Goal: Task Accomplishment & Management: Complete application form

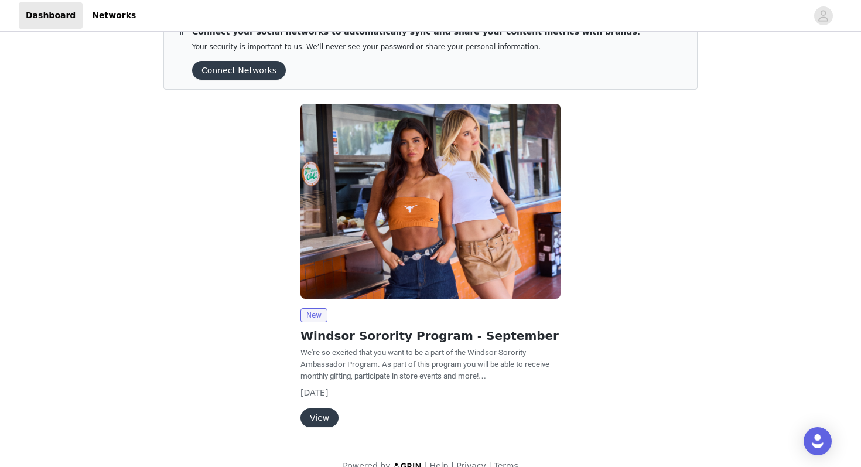
scroll to position [47, 0]
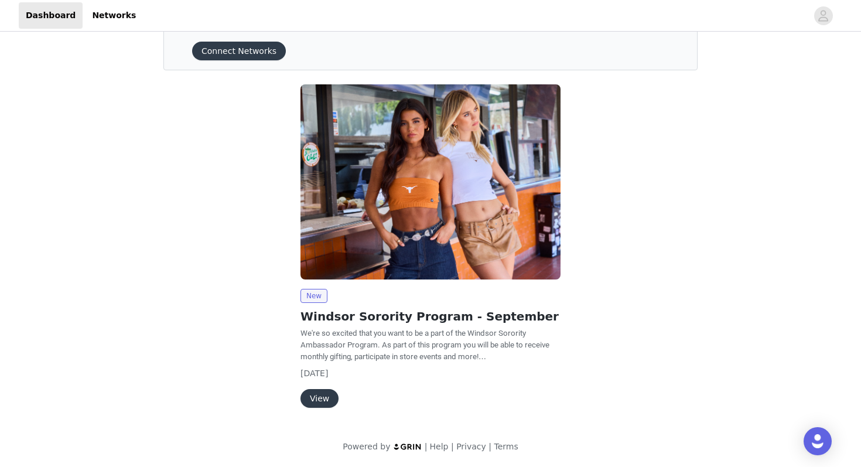
click at [332, 397] on button "View" at bounding box center [319, 398] width 38 height 19
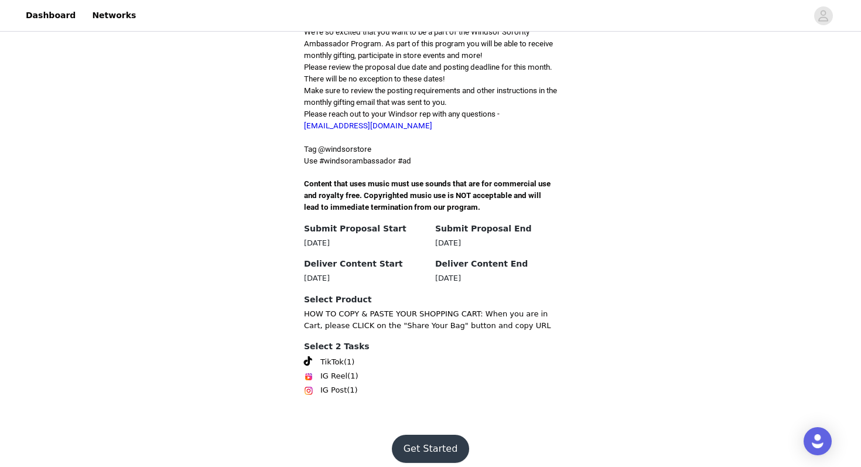
scroll to position [307, 0]
click at [415, 434] on button "Get Started" at bounding box center [431, 448] width 78 height 28
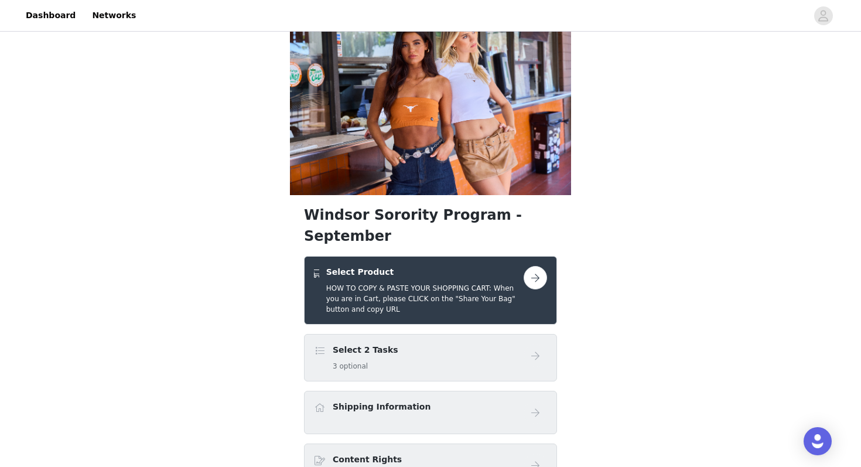
scroll to position [29, 0]
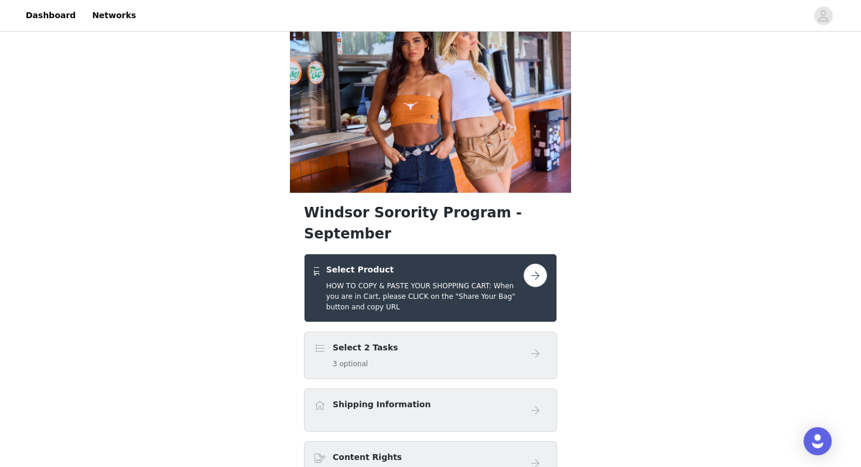
click at [339, 358] on h5 "3 optional" at bounding box center [366, 363] width 66 height 11
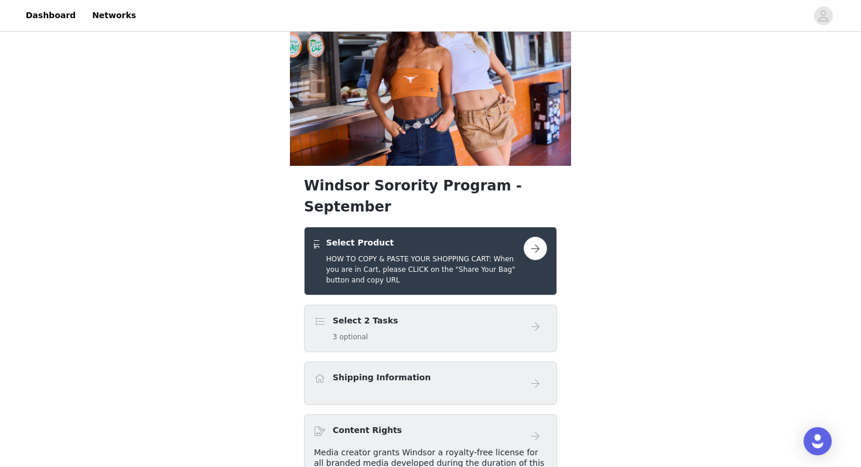
scroll to position [57, 0]
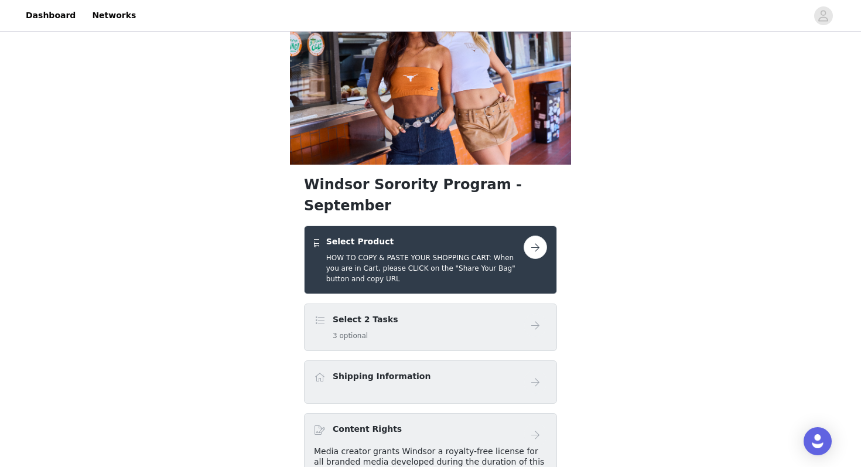
click at [532, 235] on button "button" at bounding box center [535, 246] width 23 height 23
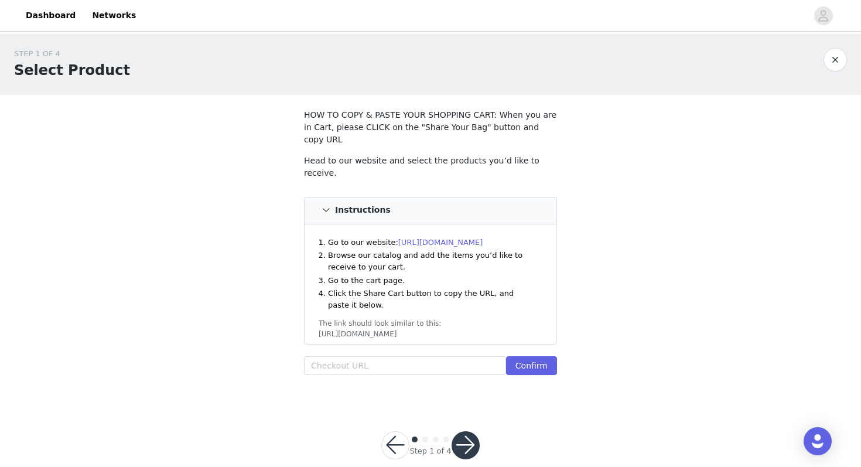
scroll to position [6, 0]
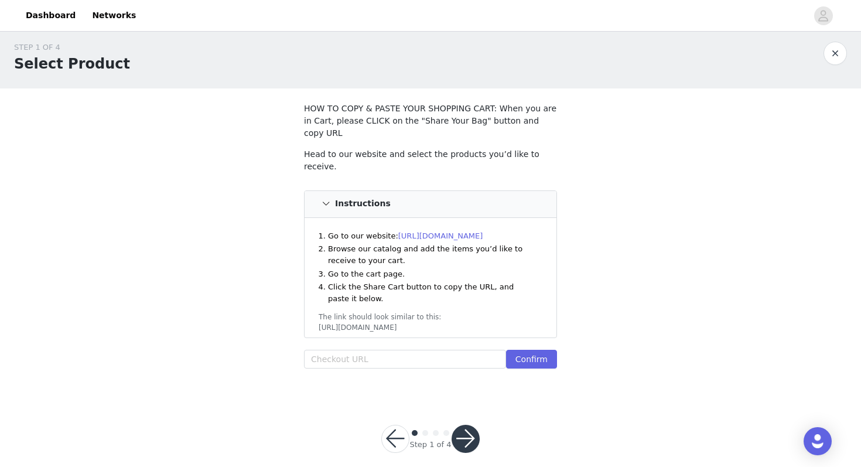
click at [612, 230] on div "STEP 1 OF 4 Select Product HOW TO COPY & PASTE YOUR SHOPPING CART: When you are…" at bounding box center [430, 212] width 861 height 369
click at [380, 350] on input "text" at bounding box center [405, 359] width 202 height 19
paste input "[URL][DOMAIN_NAME]"
type input "[URL][DOMAIN_NAME]"
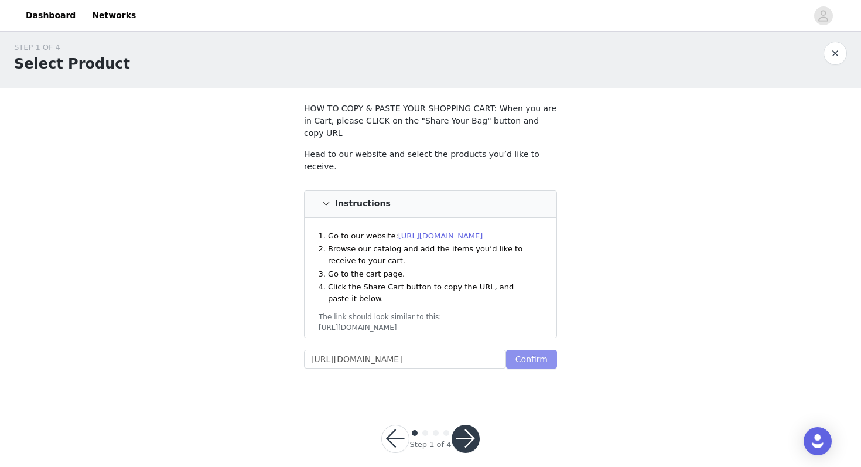
scroll to position [0, 0]
click at [541, 350] on button "Confirm" at bounding box center [531, 359] width 51 height 19
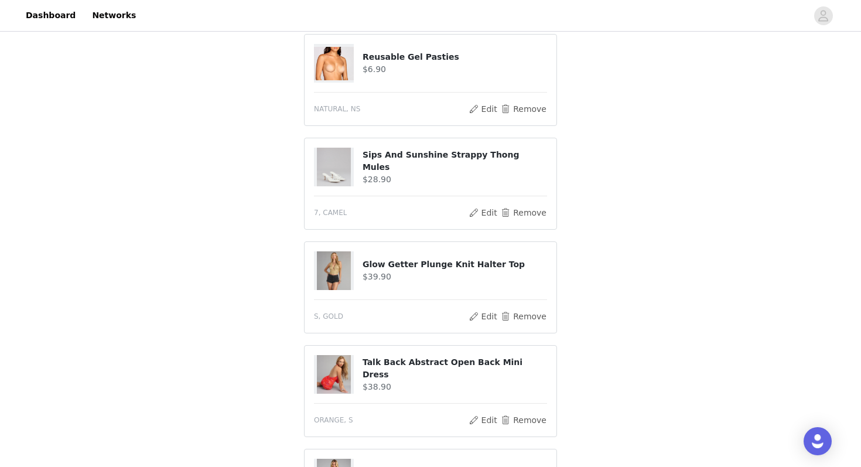
scroll to position [440, 0]
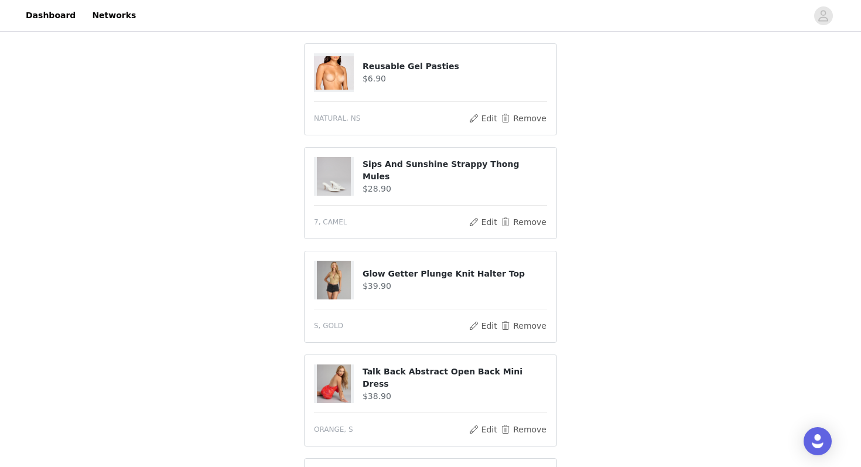
click at [288, 193] on div "STEP 1 OF 4 Select Product HOW TO COPY & PASTE YOUR SHOPPING CART: When you are…" at bounding box center [430, 85] width 861 height 982
click at [429, 158] on h4 "Sips And Sunshine Strappy Thong Mules" at bounding box center [455, 170] width 185 height 25
click at [482, 215] on button "Edit" at bounding box center [483, 222] width 30 height 14
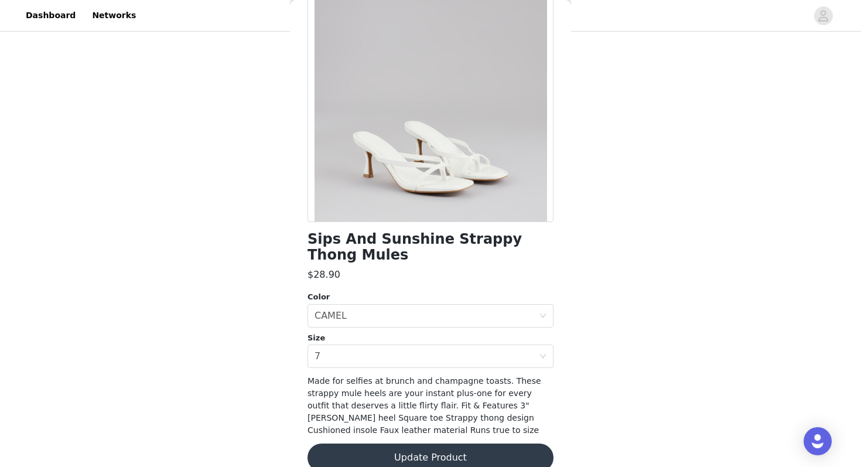
scroll to position [116, 0]
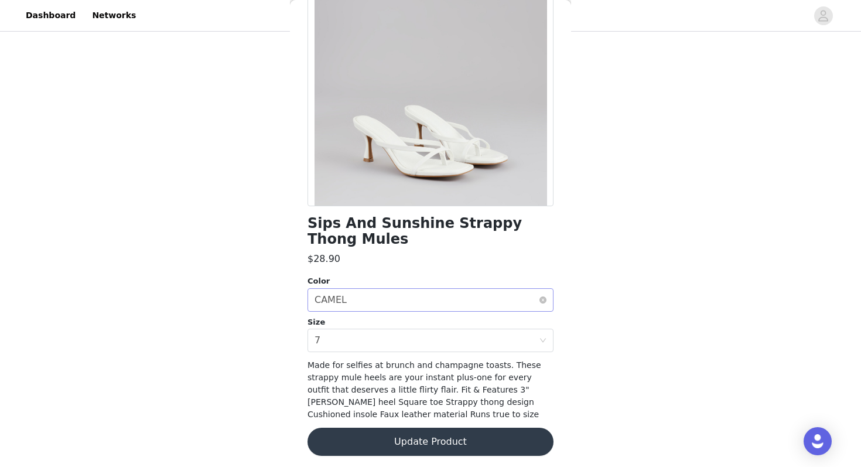
click at [350, 301] on div "Select color CAMEL" at bounding box center [427, 300] width 224 height 22
click at [360, 295] on div "Select color CAMEL" at bounding box center [427, 300] width 224 height 22
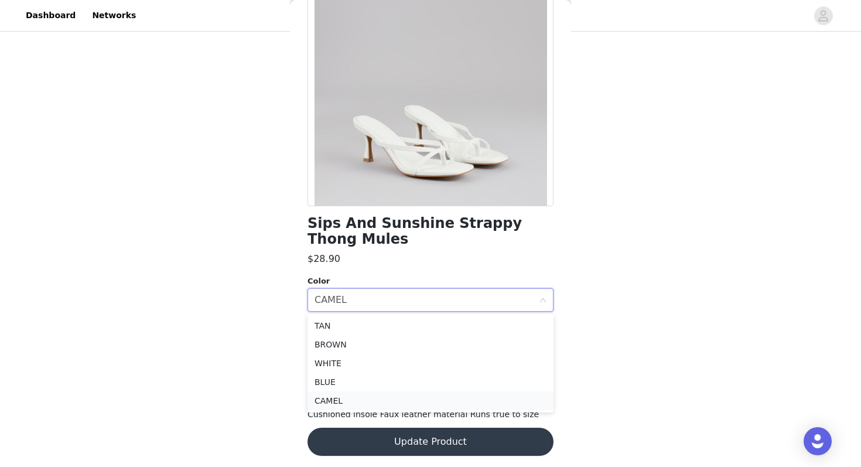
click at [328, 397] on li "CAMEL" at bounding box center [431, 400] width 246 height 19
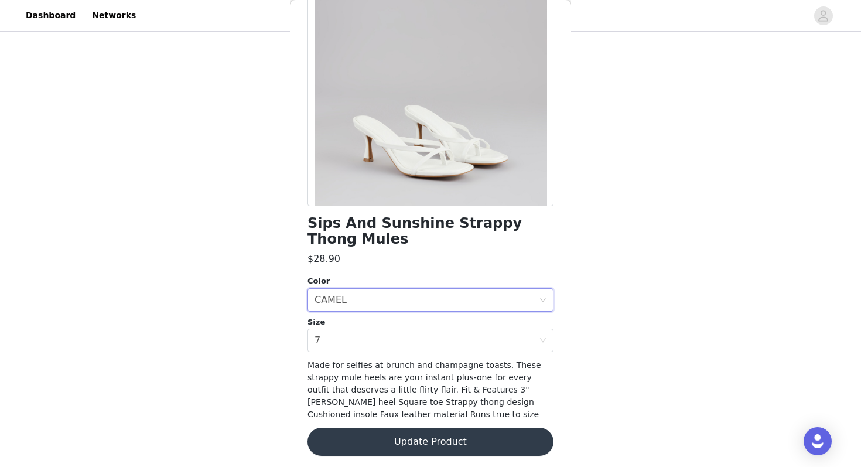
click at [252, 364] on div "STEP 1 OF 4 Select Product HOW TO COPY & PASTE YOUR SHOPPING CART: When you are…" at bounding box center [430, 85] width 861 height 982
click at [337, 435] on button "Update Product" at bounding box center [431, 442] width 246 height 28
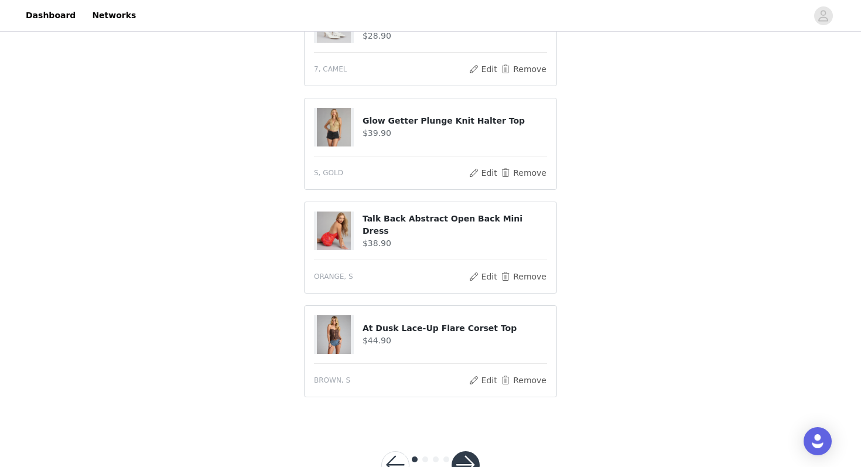
scroll to position [619, 0]
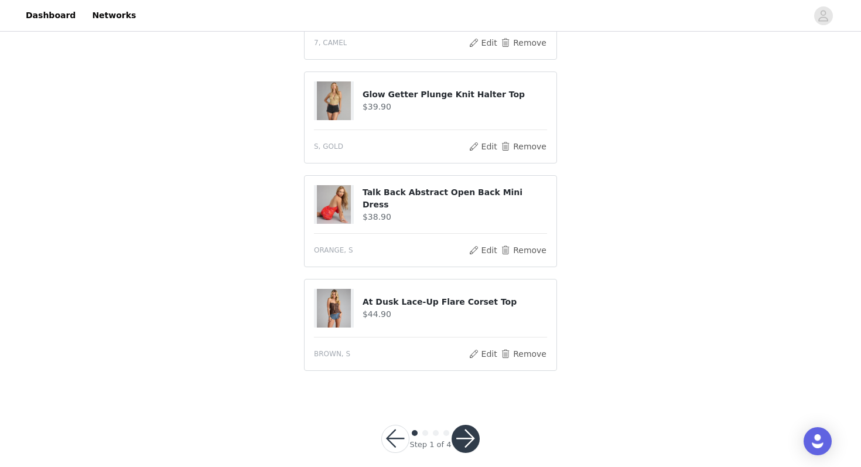
click at [461, 432] on button "button" at bounding box center [466, 439] width 28 height 28
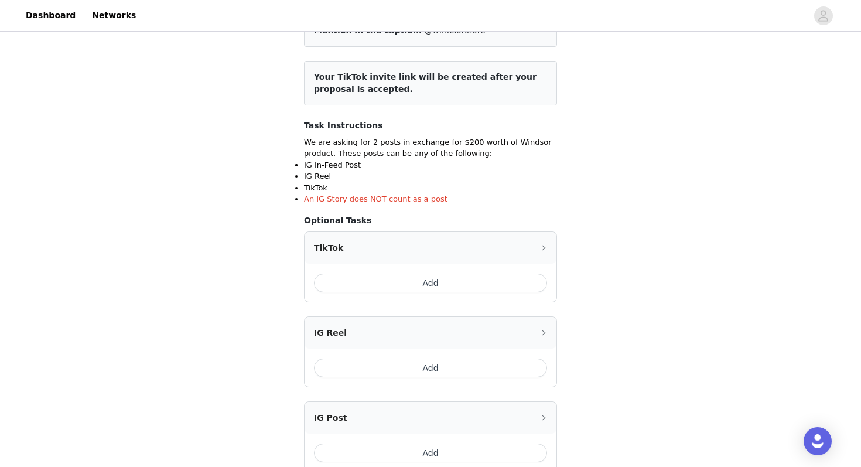
scroll to position [125, 0]
click at [481, 278] on button "Add" at bounding box center [430, 281] width 233 height 19
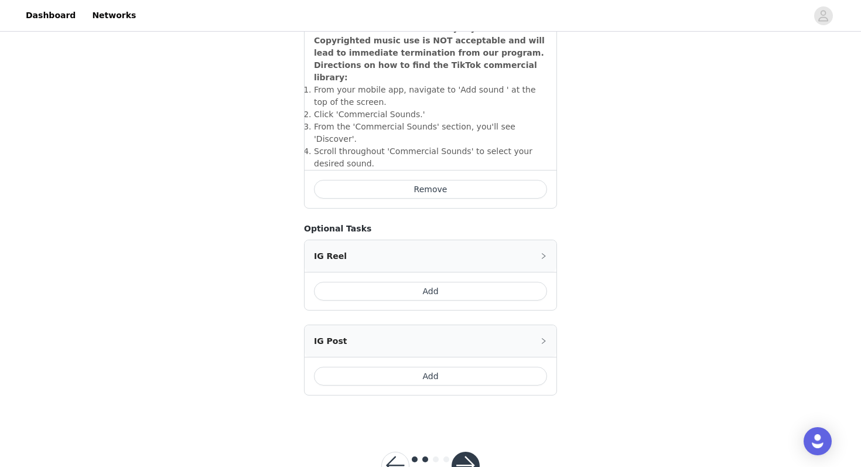
scroll to position [437, 0]
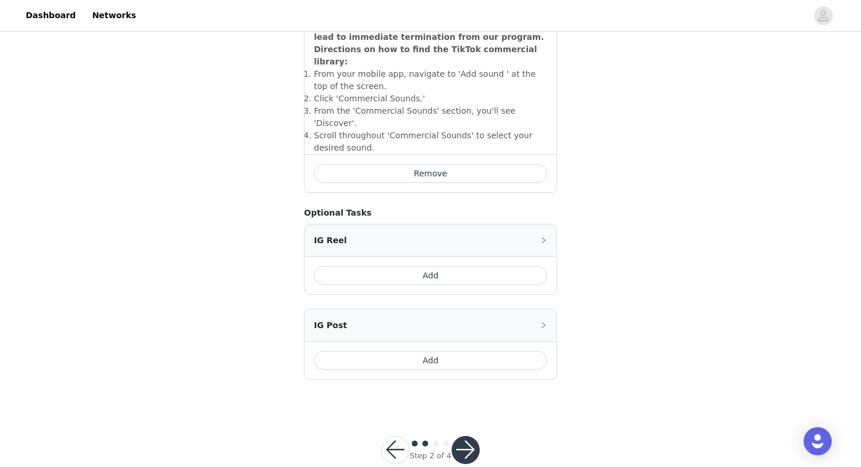
click at [470, 436] on button "button" at bounding box center [466, 450] width 28 height 28
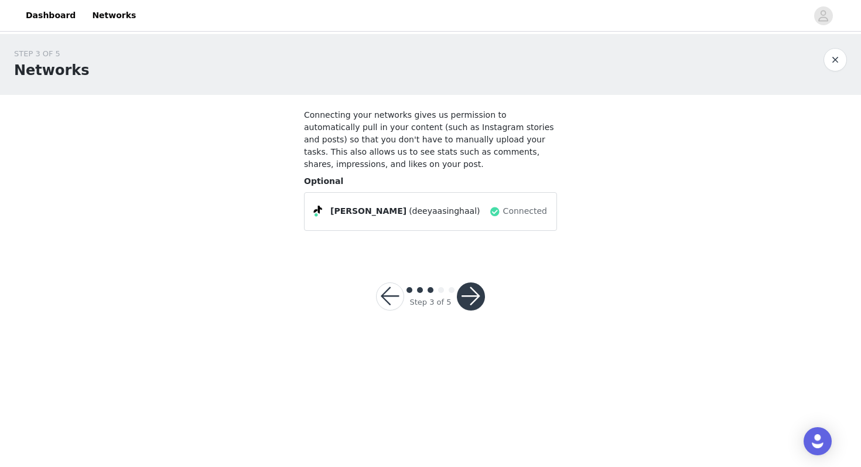
click at [473, 293] on button "button" at bounding box center [471, 296] width 28 height 28
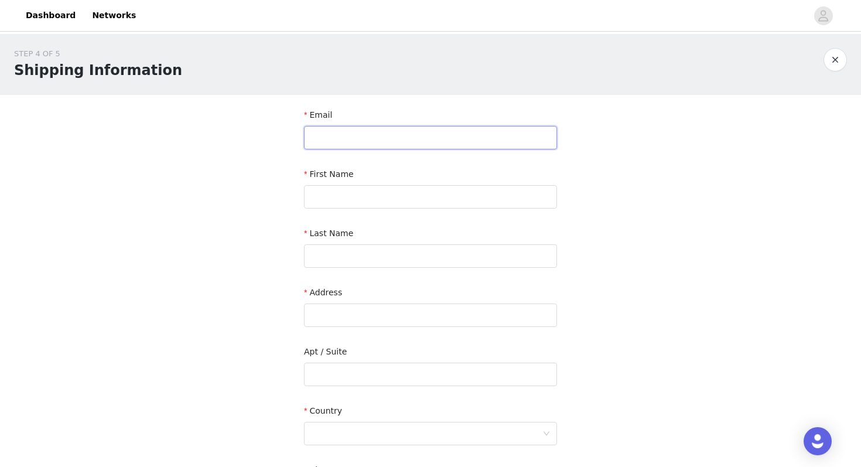
click at [476, 145] on input "text" at bounding box center [430, 137] width 253 height 23
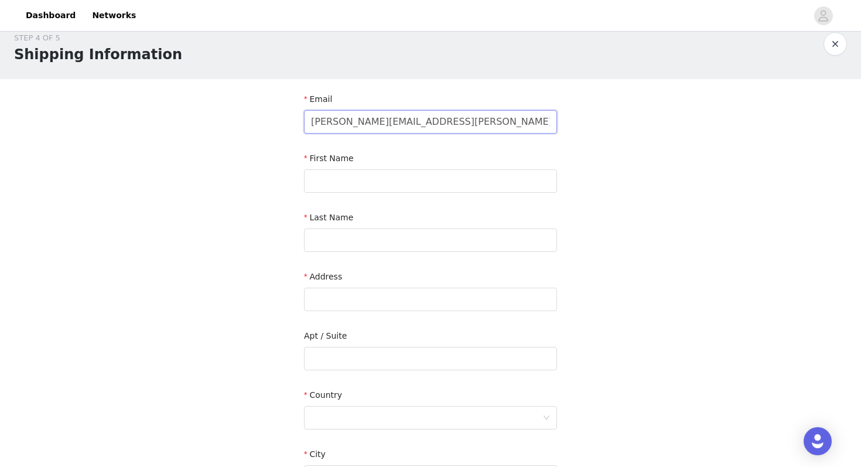
scroll to position [21, 0]
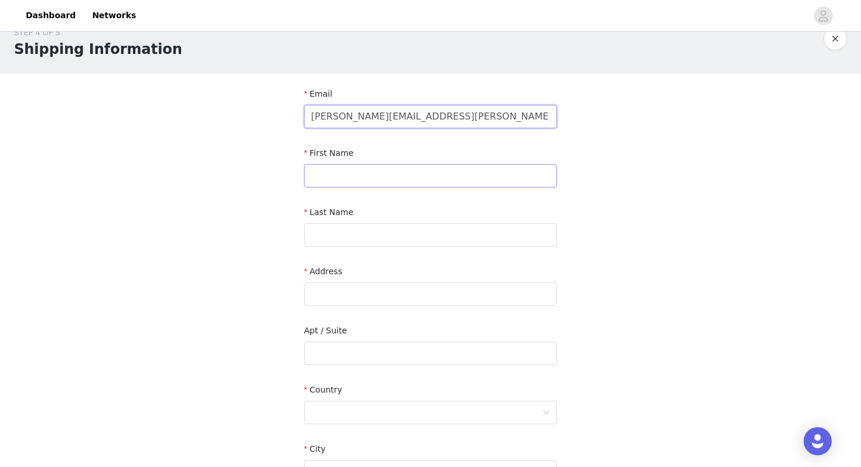
type input "[PERSON_NAME][EMAIL_ADDRESS][PERSON_NAME][DOMAIN_NAME]"
click at [506, 184] on input "text" at bounding box center [430, 175] width 253 height 23
type input "[PERSON_NAME]"
click at [422, 243] on input "text" at bounding box center [430, 234] width 253 height 23
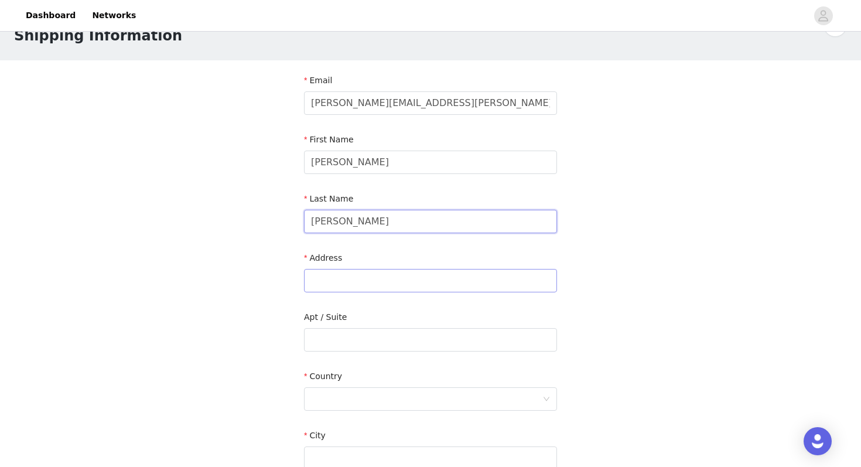
type input "[PERSON_NAME]"
click at [448, 281] on input "text" at bounding box center [430, 280] width 253 height 23
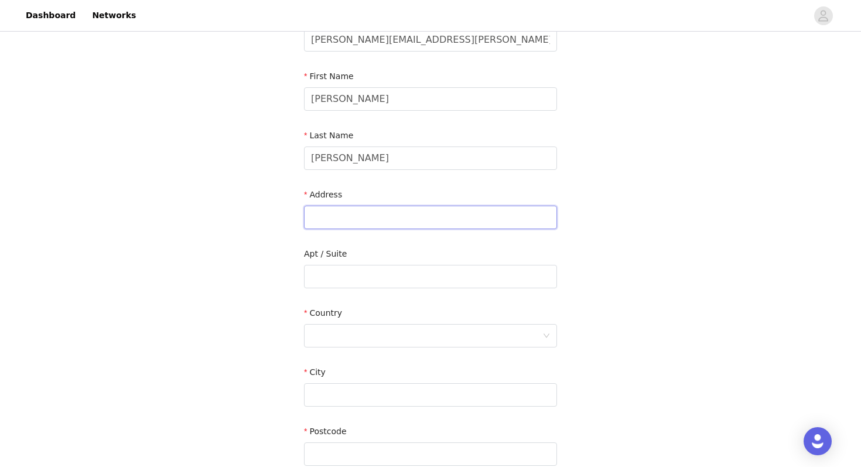
scroll to position [100, 0]
type input "24029 Skyline"
type input "[GEOGRAPHIC_DATA]"
type input "92692"
type input "3235456556"
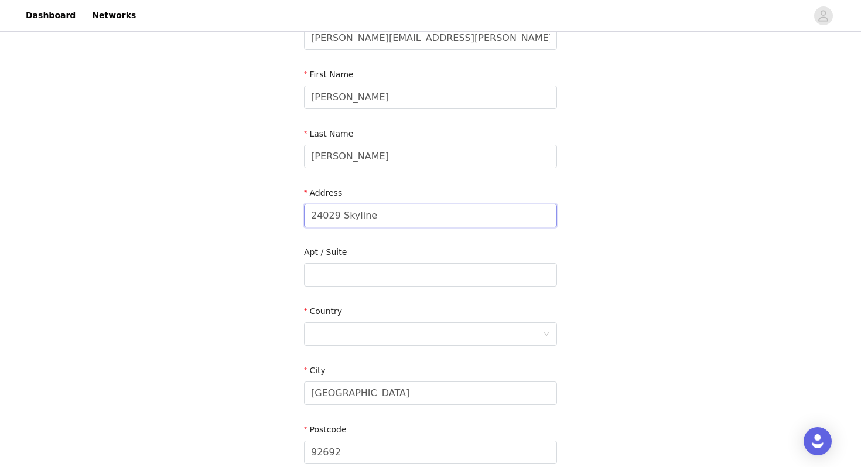
scroll to position [155, 0]
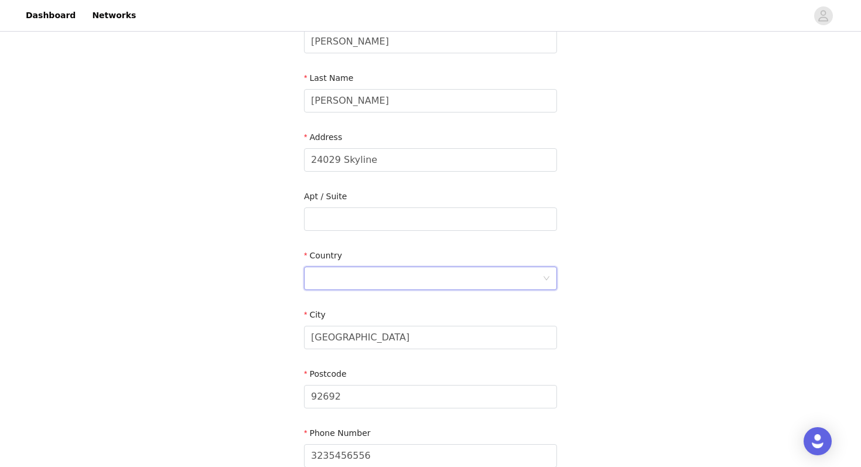
click at [340, 271] on div at bounding box center [426, 278] width 231 height 22
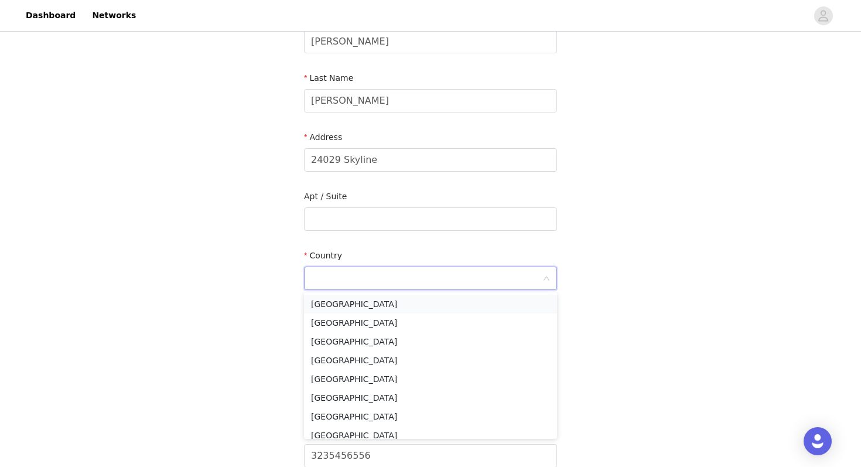
click at [347, 305] on li "[GEOGRAPHIC_DATA]" at bounding box center [430, 304] width 253 height 19
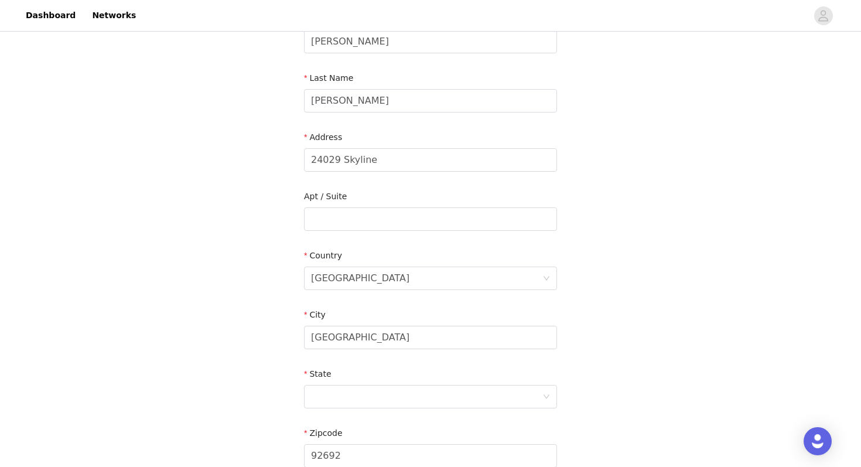
click at [282, 303] on div "STEP 4 OF 5 Shipping Information Email [PERSON_NAME][EMAIL_ADDRESS][PERSON_NAME…" at bounding box center [430, 219] width 861 height 681
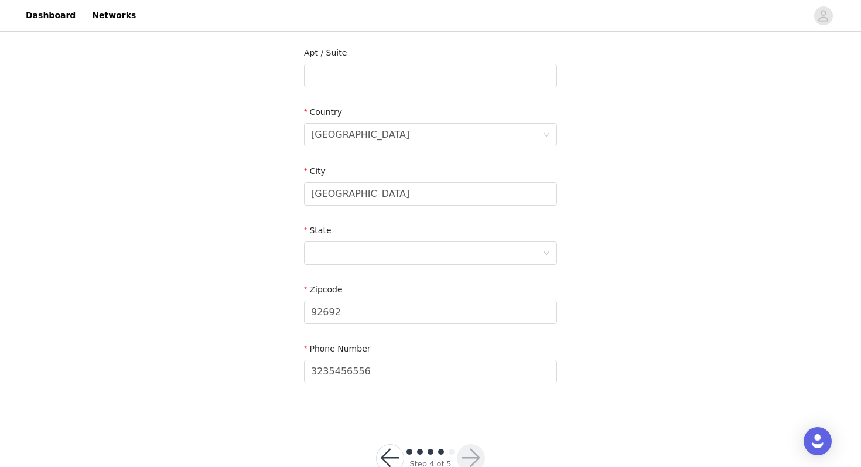
scroll to position [300, 0]
click at [328, 255] on div at bounding box center [426, 251] width 231 height 22
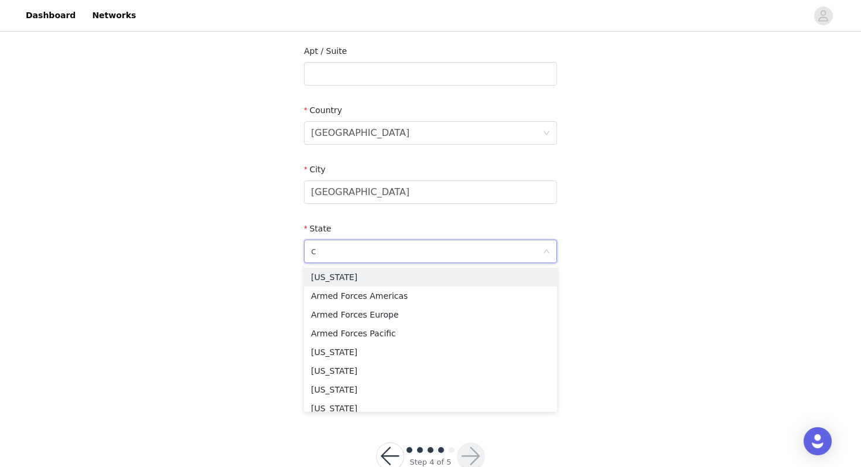
type input "ca"
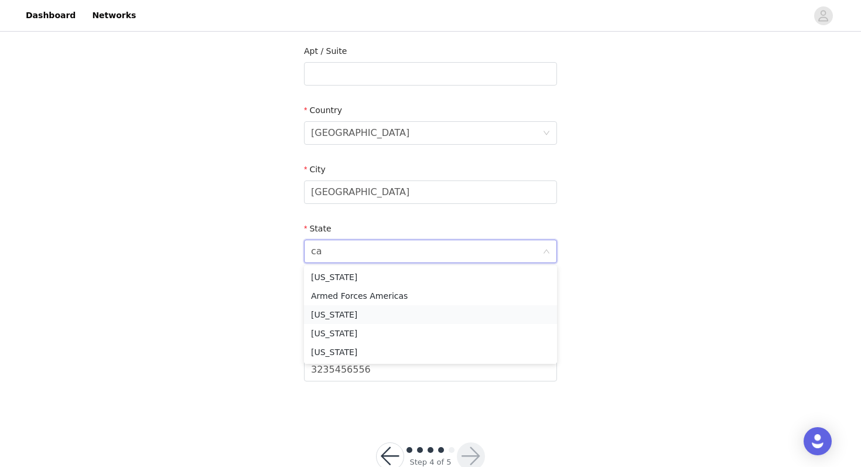
click at [327, 312] on li "[US_STATE]" at bounding box center [430, 314] width 253 height 19
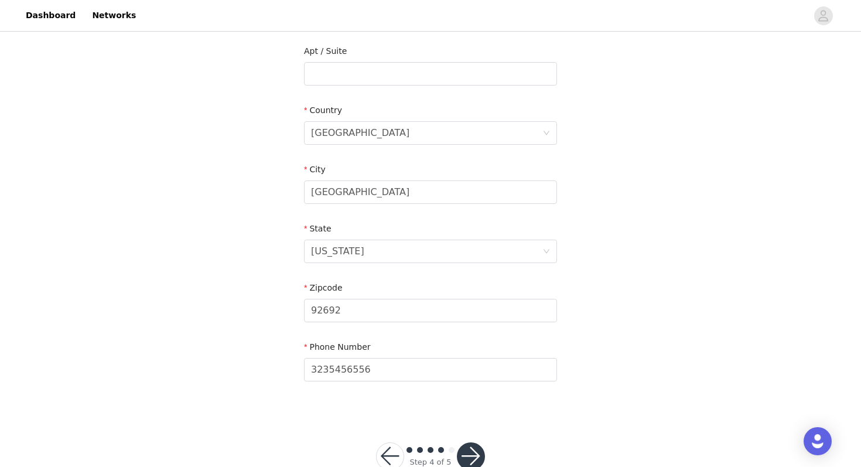
scroll to position [332, 0]
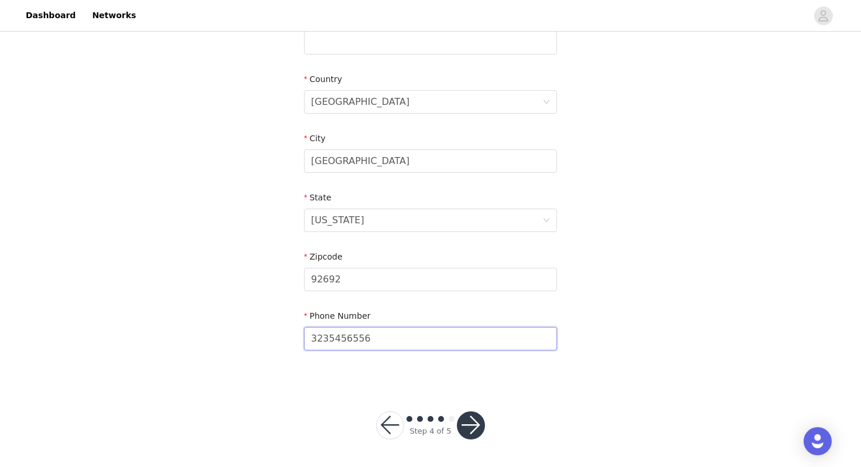
drag, startPoint x: 380, startPoint y: 341, endPoint x: 302, endPoint y: 328, distance: 79.0
click at [302, 328] on section "Email [PERSON_NAME][EMAIL_ADDRESS][PERSON_NAME][DOMAIN_NAME] First Name [PERSON…" at bounding box center [430, 73] width 281 height 620
type input "9493255107"
click at [647, 316] on div "STEP 4 OF 5 Shipping Information Email [PERSON_NAME][EMAIL_ADDRESS][PERSON_NAME…" at bounding box center [430, 42] width 861 height 681
click at [473, 419] on button "button" at bounding box center [471, 425] width 28 height 28
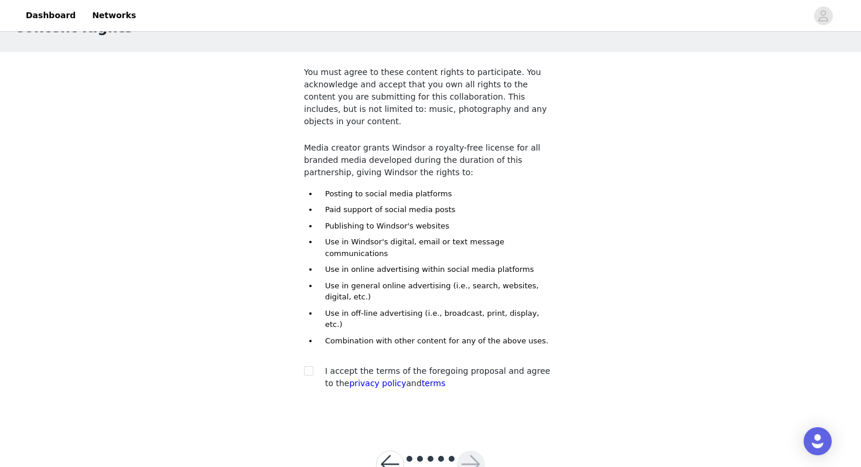
scroll to position [44, 0]
click at [319, 364] on div at bounding box center [312, 370] width 16 height 12
click at [309, 365] on input "checkbox" at bounding box center [308, 369] width 8 height 8
checkbox input "true"
click at [466, 449] on button "button" at bounding box center [471, 463] width 28 height 28
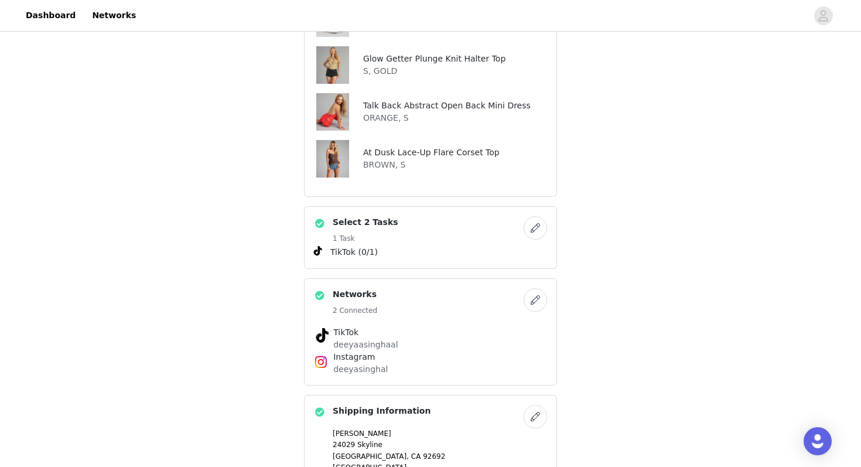
scroll to position [433, 0]
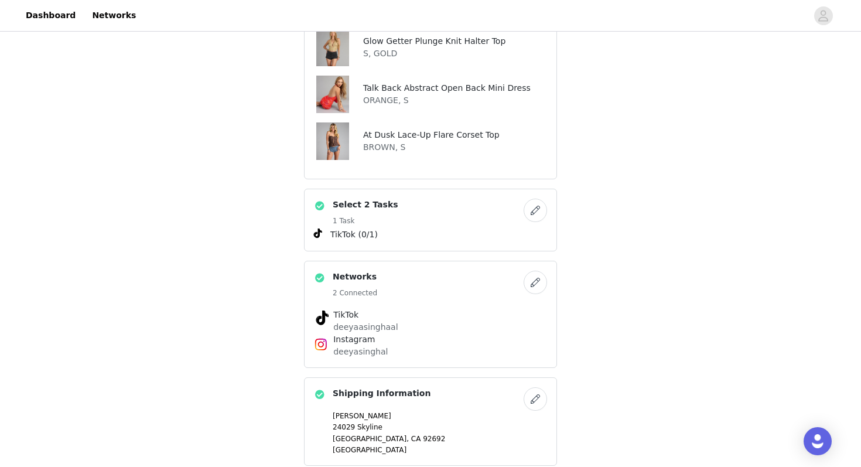
click at [538, 199] on button "button" at bounding box center [535, 210] width 23 height 23
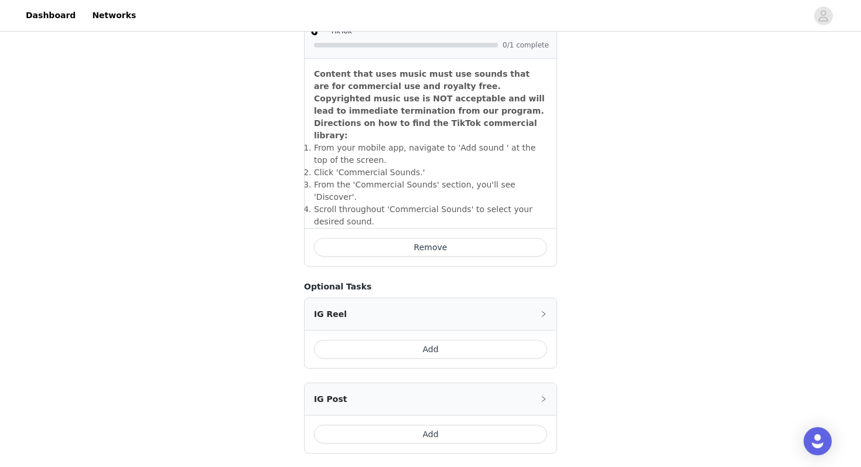
scroll to position [437, 0]
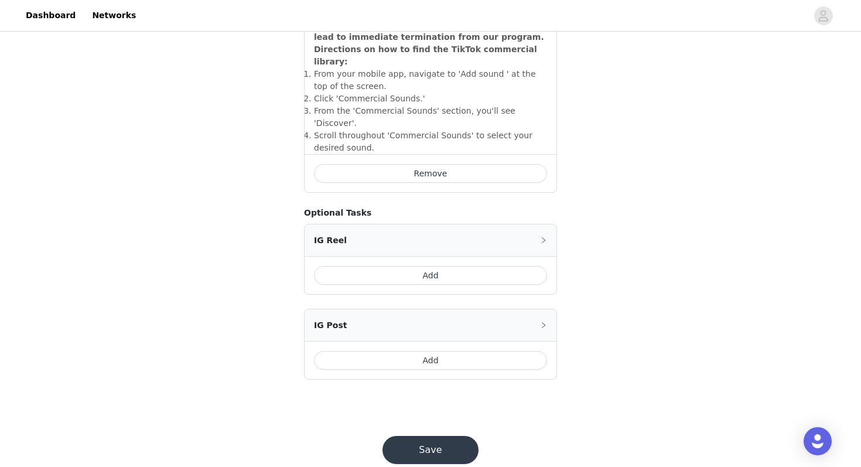
click at [456, 436] on button "Save" at bounding box center [430, 450] width 96 height 28
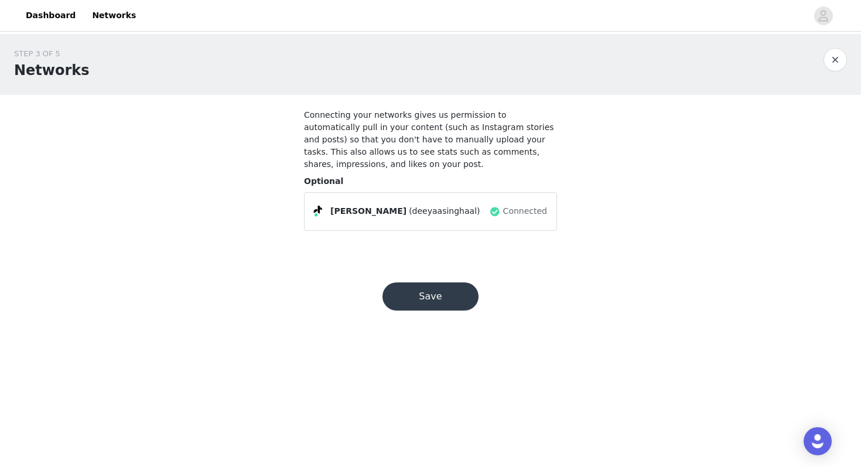
click at [456, 300] on button "Save" at bounding box center [430, 296] width 96 height 28
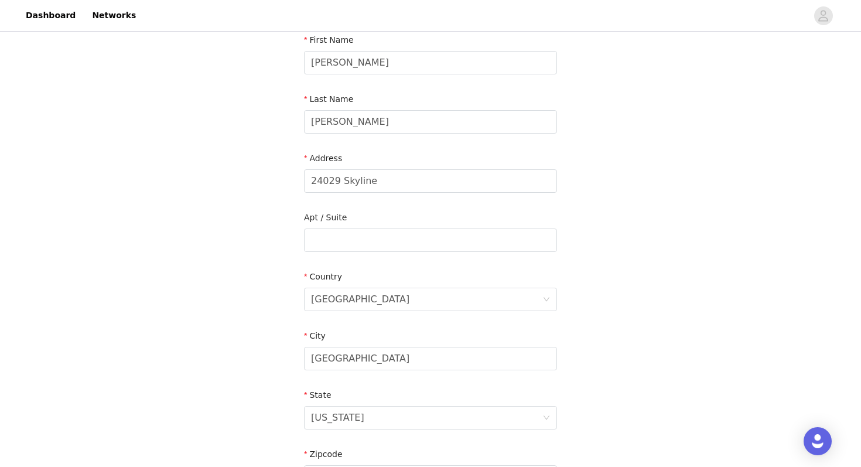
scroll to position [332, 0]
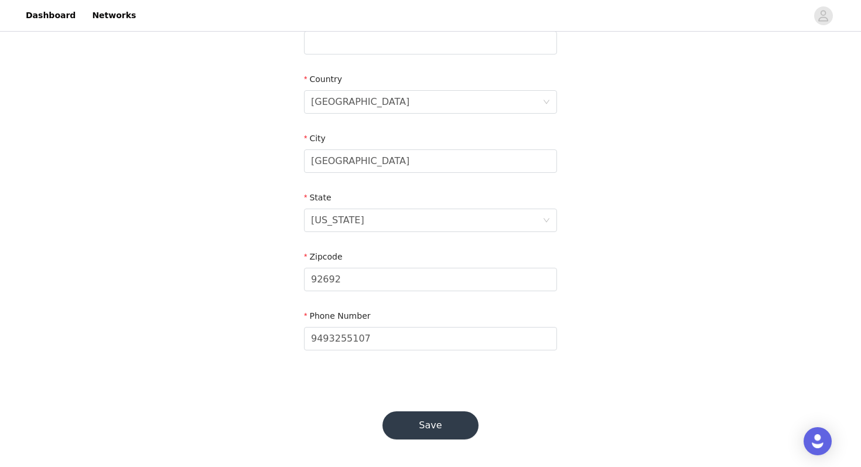
click at [428, 428] on button "Save" at bounding box center [430, 425] width 96 height 28
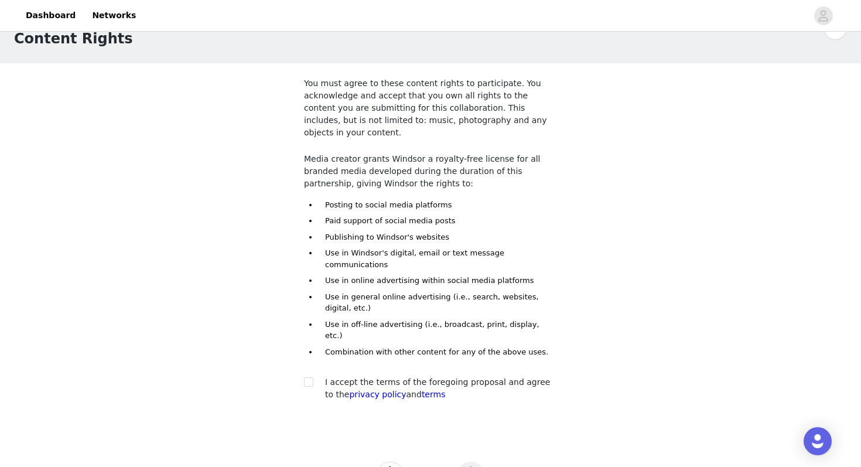
scroll to position [44, 0]
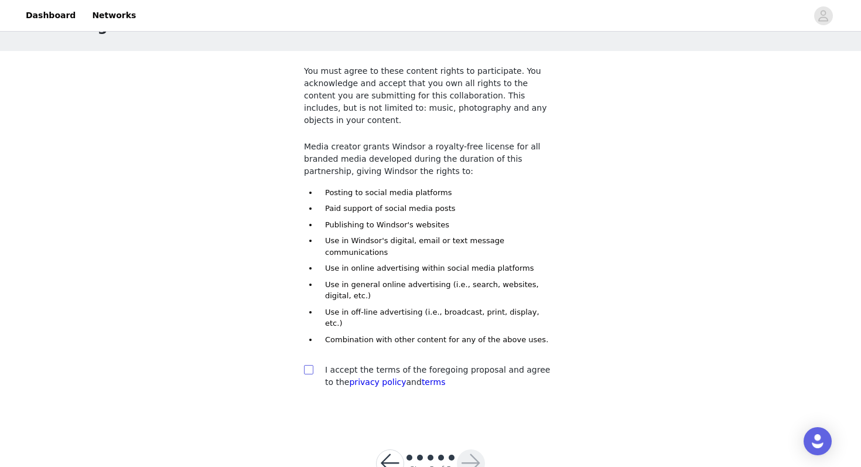
click at [306, 365] on input "checkbox" at bounding box center [308, 369] width 8 height 8
checkbox input "true"
click at [470, 449] on button "button" at bounding box center [471, 463] width 28 height 28
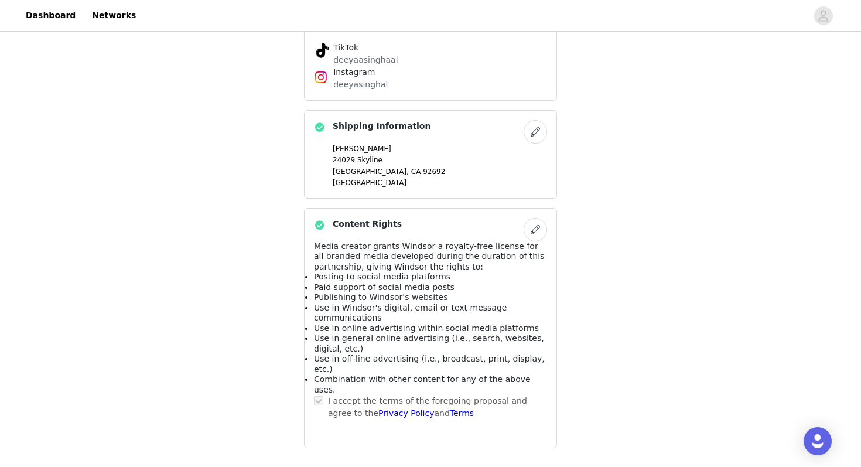
scroll to position [739, 0]
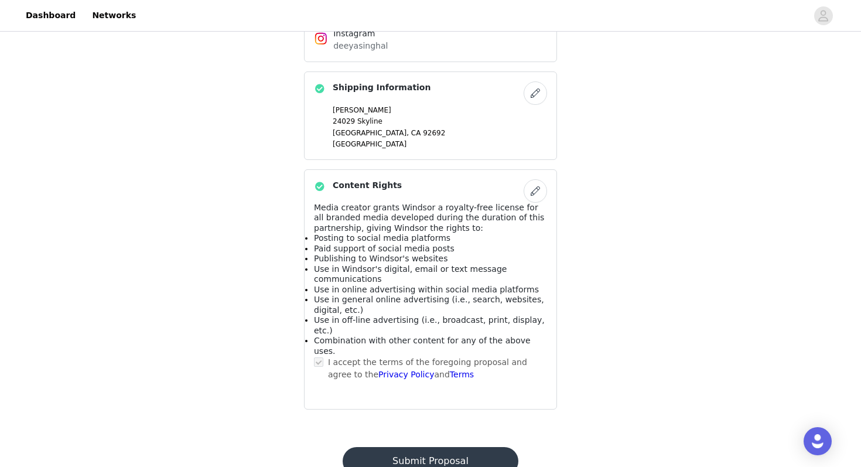
click at [481, 447] on button "Submit Proposal" at bounding box center [430, 461] width 175 height 28
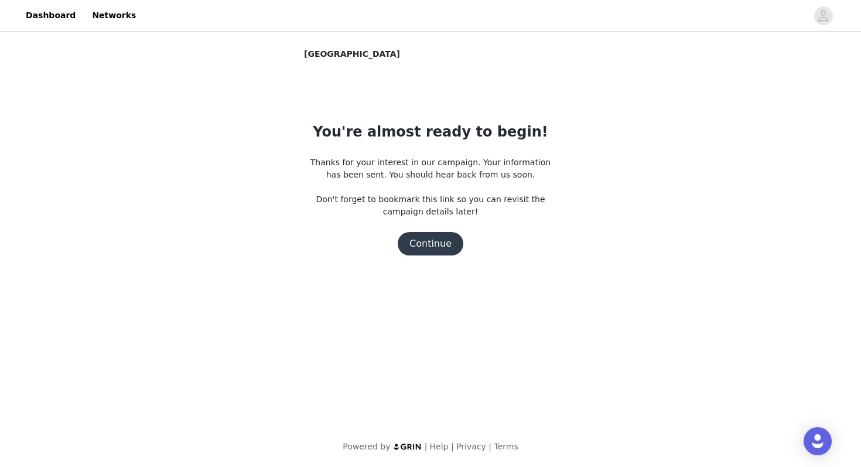
scroll to position [0, 0]
click at [433, 245] on button "Continue" at bounding box center [431, 243] width 66 height 23
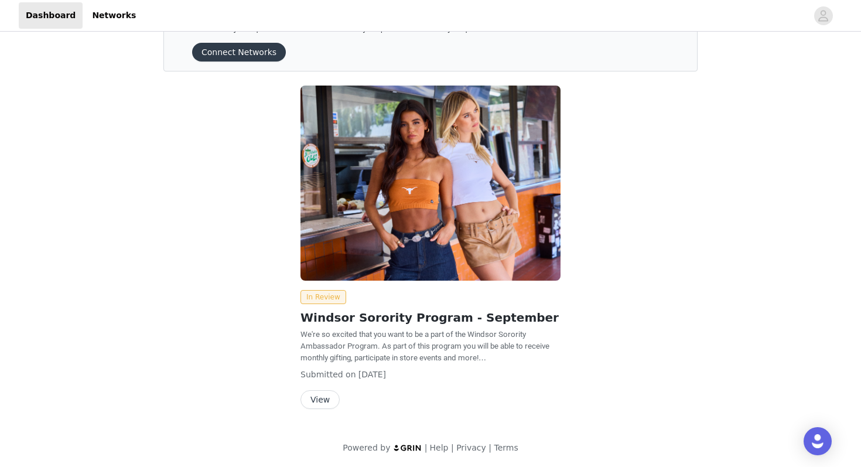
scroll to position [47, 0]
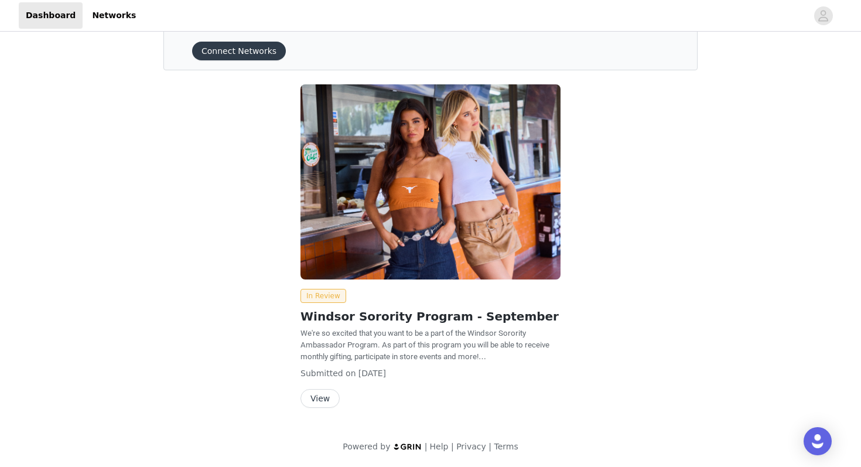
click at [319, 401] on button "View" at bounding box center [319, 398] width 39 height 19
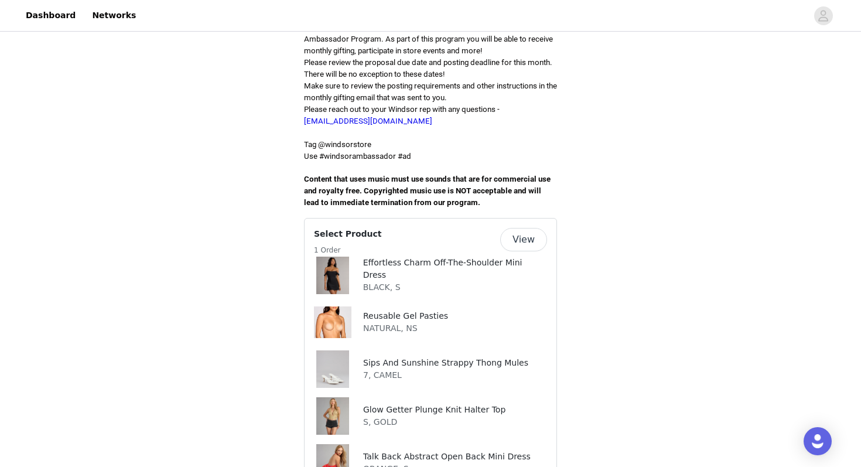
scroll to position [163, 0]
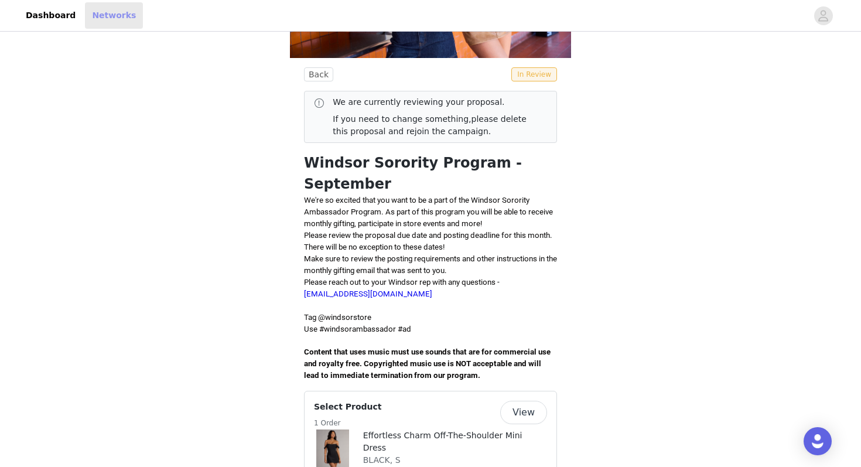
click at [110, 15] on link "Networks" at bounding box center [114, 15] width 58 height 26
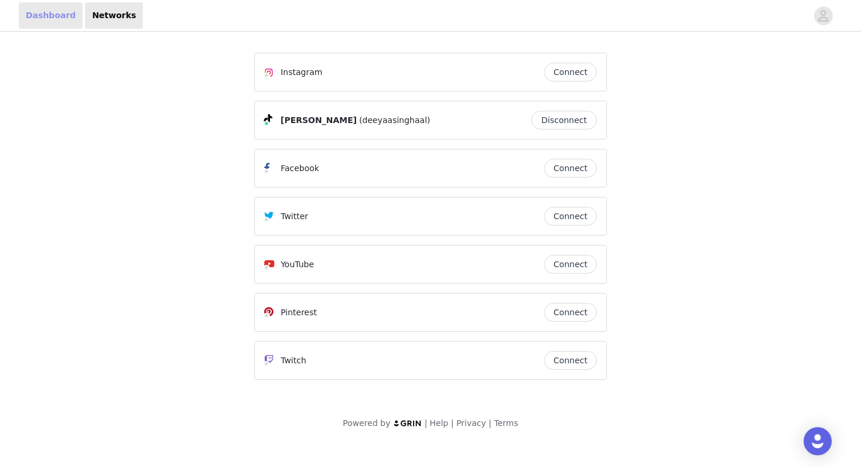
click at [50, 12] on link "Dashboard" at bounding box center [51, 15] width 64 height 26
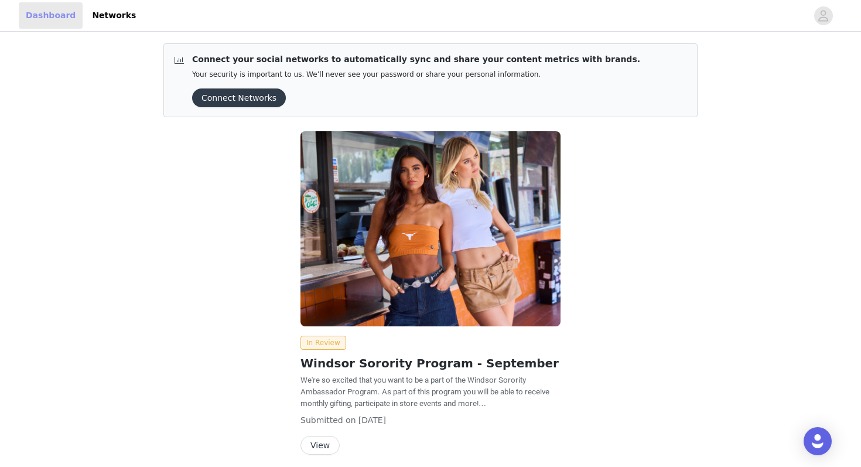
scroll to position [47, 0]
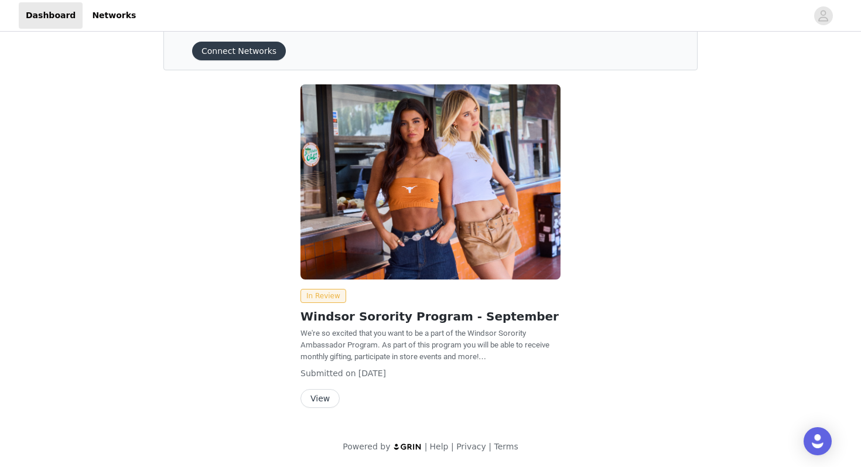
click at [324, 397] on button "View" at bounding box center [319, 398] width 39 height 19
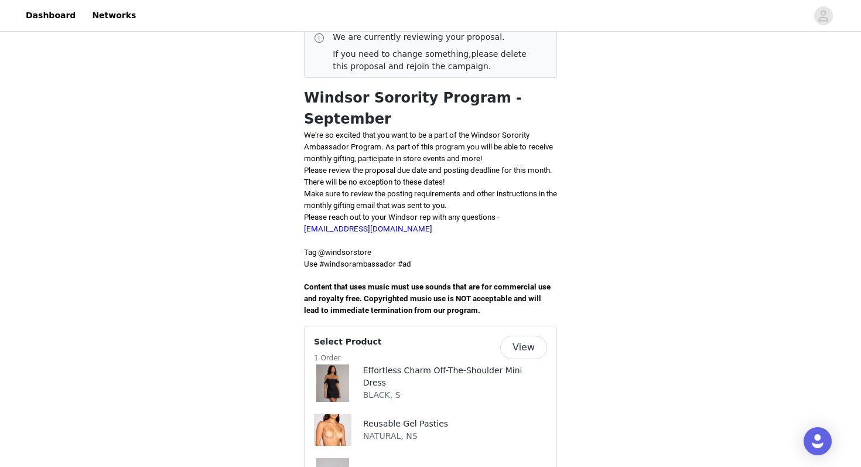
scroll to position [224, 0]
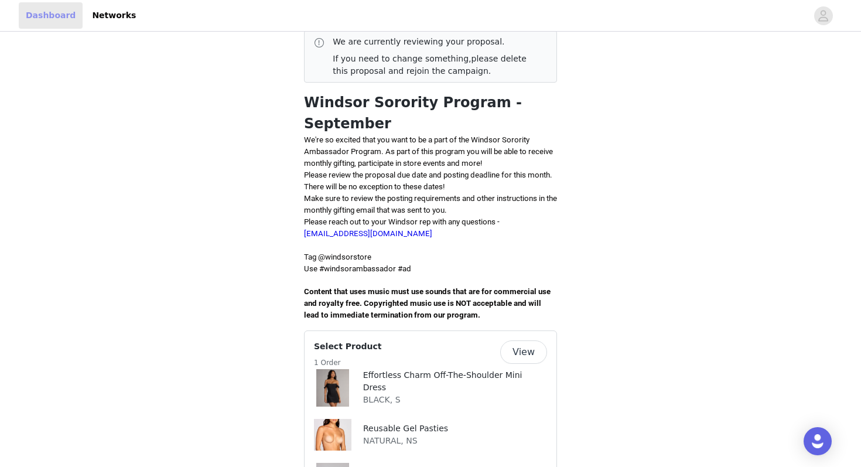
click at [33, 4] on link "Dashboard" at bounding box center [51, 15] width 64 height 26
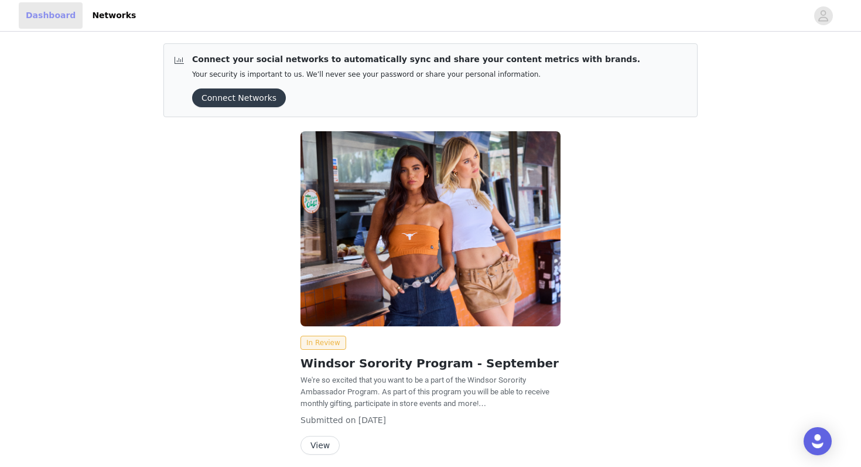
scroll to position [47, 0]
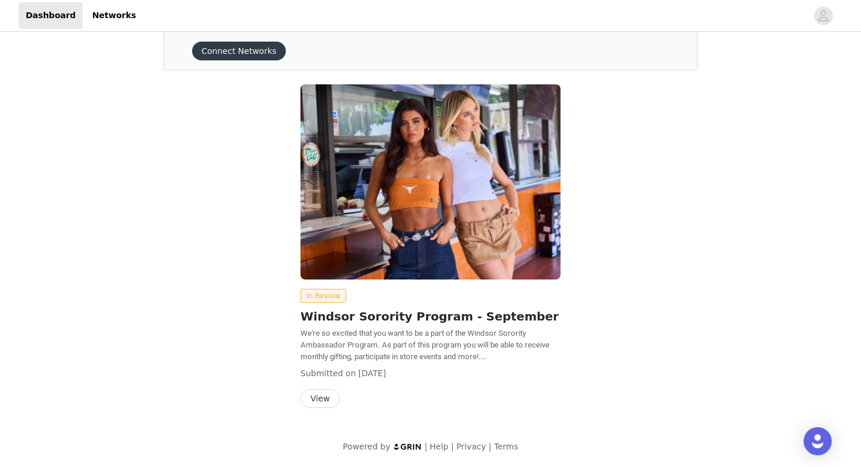
click at [325, 404] on button "View" at bounding box center [319, 398] width 39 height 19
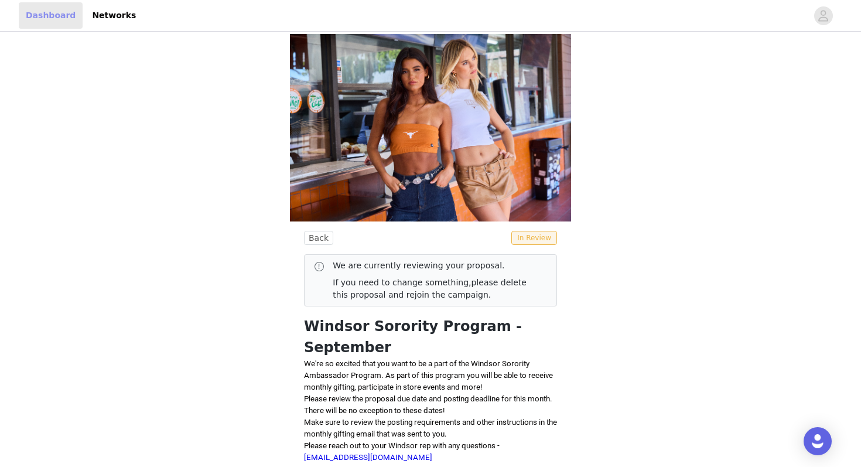
click at [51, 16] on link "Dashboard" at bounding box center [51, 15] width 64 height 26
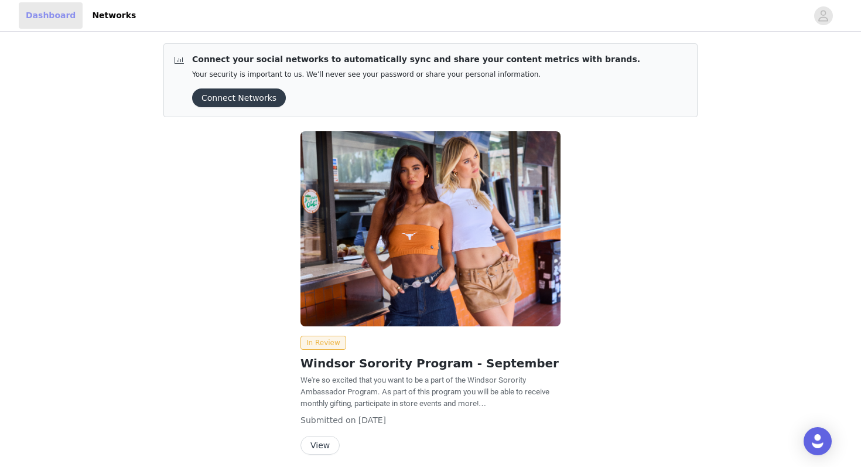
scroll to position [47, 0]
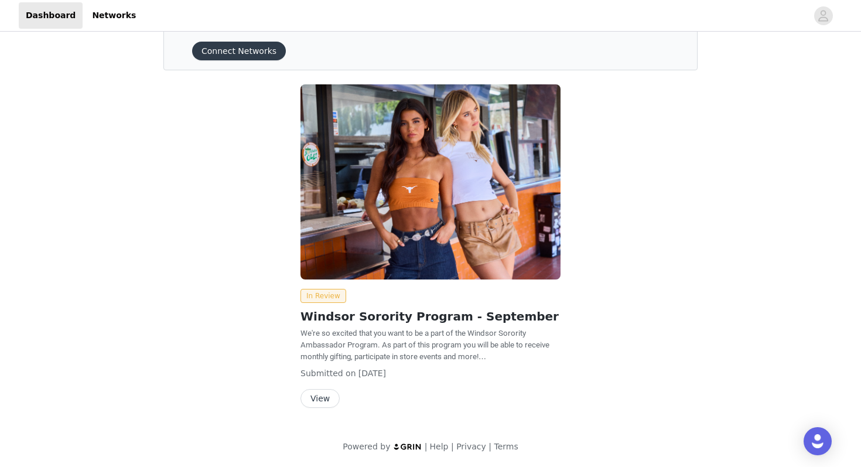
click at [323, 399] on button "View" at bounding box center [319, 398] width 39 height 19
